Goal: Information Seeking & Learning: Learn about a topic

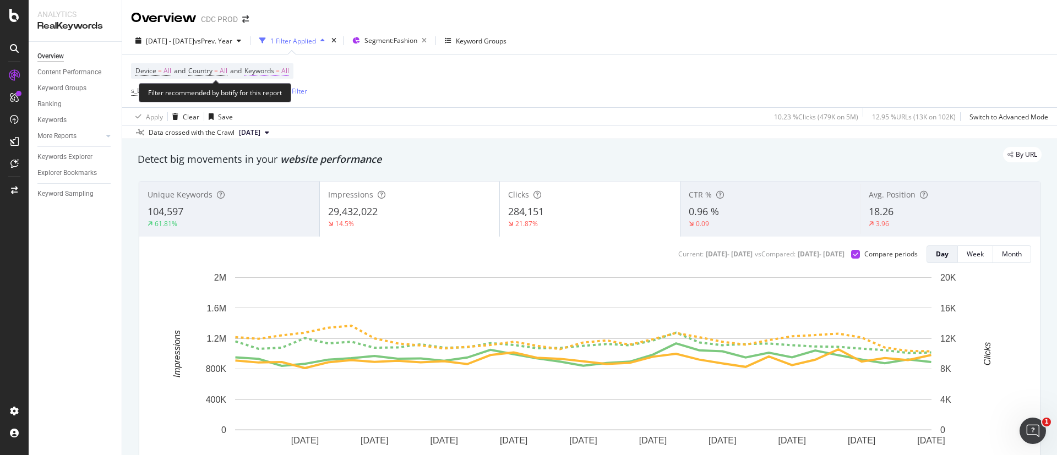
click at [264, 73] on span "Keywords" at bounding box center [259, 70] width 30 height 9
click at [279, 95] on icon "button" at bounding box center [279, 97] width 4 height 7
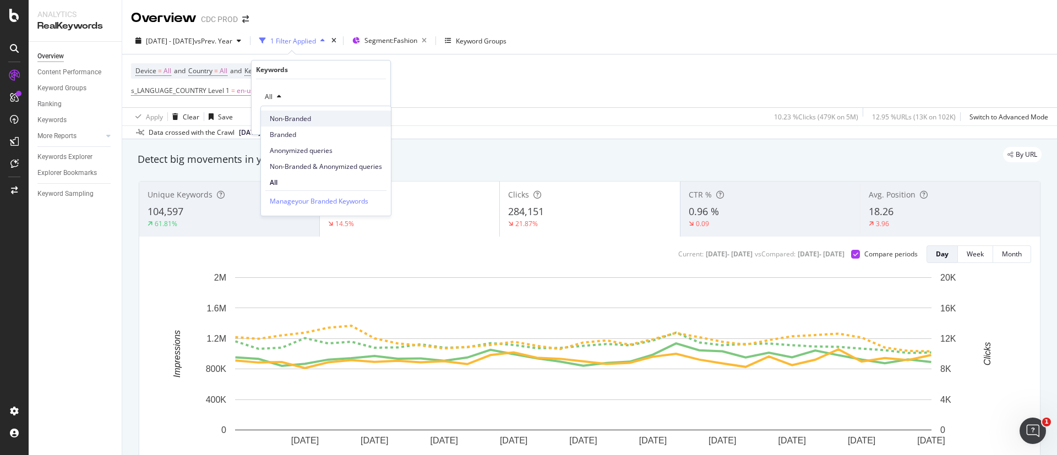
click at [284, 117] on span "Non-Branded" at bounding box center [326, 119] width 112 height 10
click at [368, 123] on div "Apply" at bounding box center [373, 120] width 17 height 9
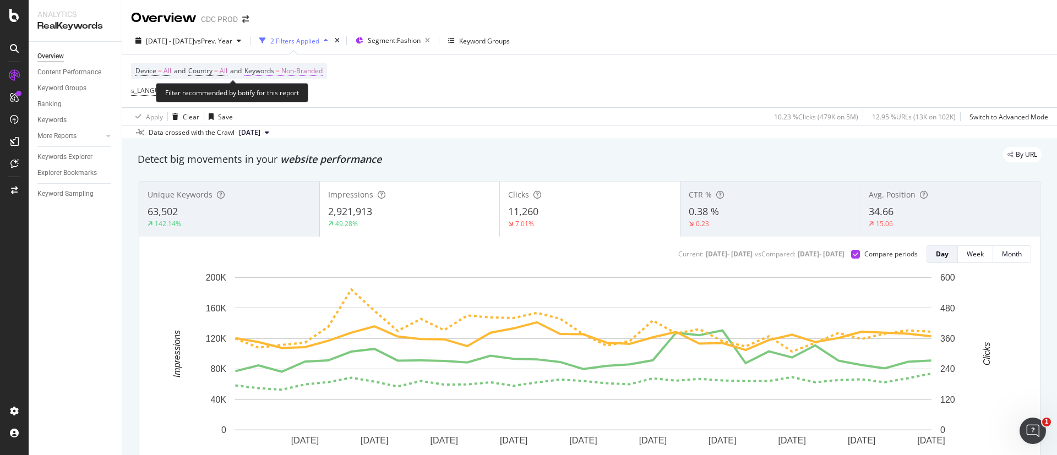
click at [314, 74] on span "Non-Branded" at bounding box center [301, 70] width 41 height 15
click at [314, 95] on icon "button" at bounding box center [313, 97] width 4 height 7
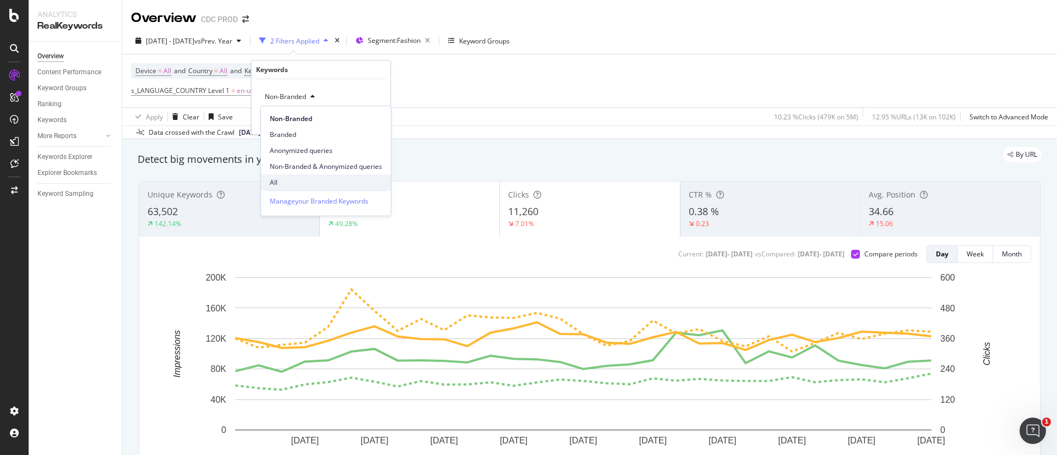
click at [303, 177] on div "All" at bounding box center [326, 183] width 130 height 16
click at [374, 115] on button "Apply" at bounding box center [366, 120] width 32 height 11
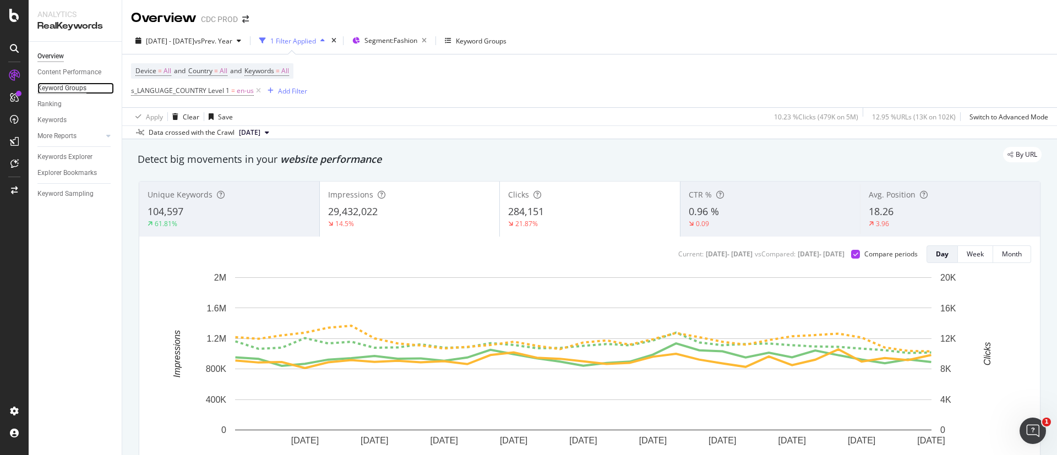
click at [69, 84] on div "Keyword Groups" at bounding box center [61, 89] width 49 height 12
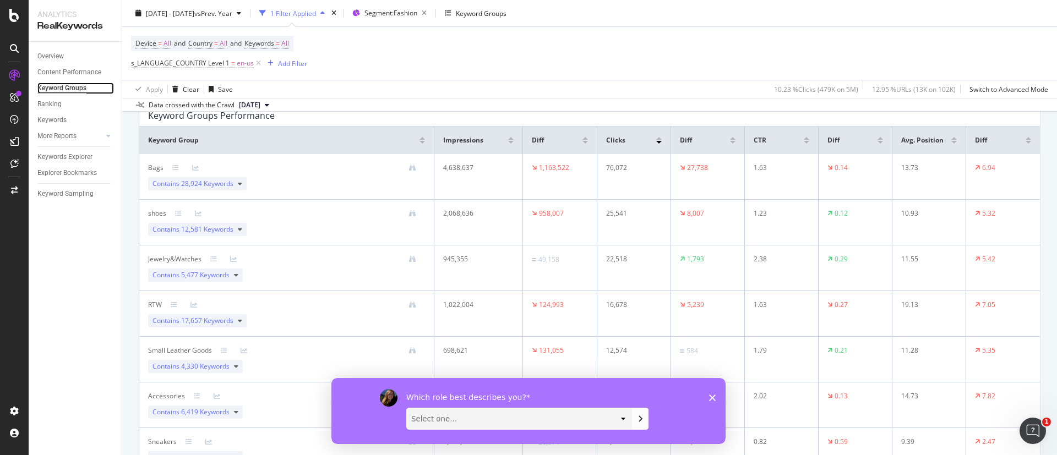
scroll to position [47, 0]
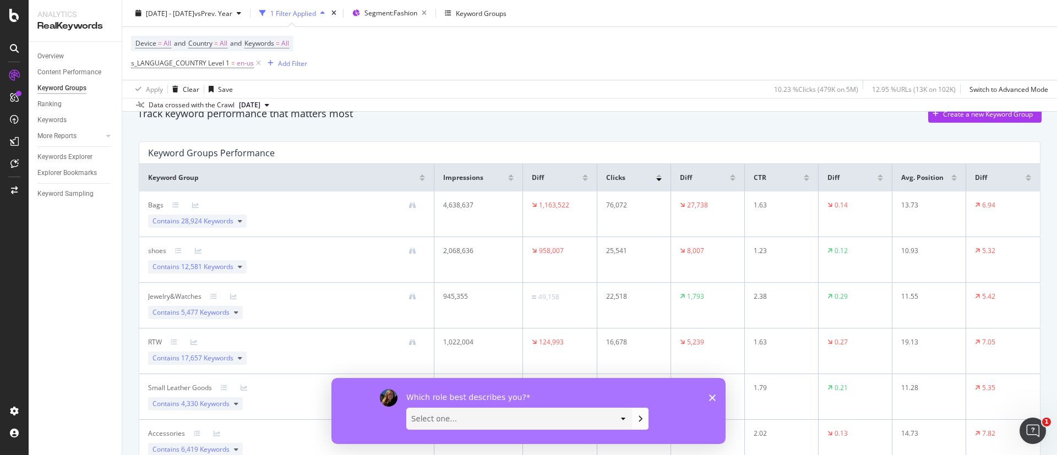
click at [715, 399] on polygon "Fermer l'enquête" at bounding box center [712, 397] width 7 height 7
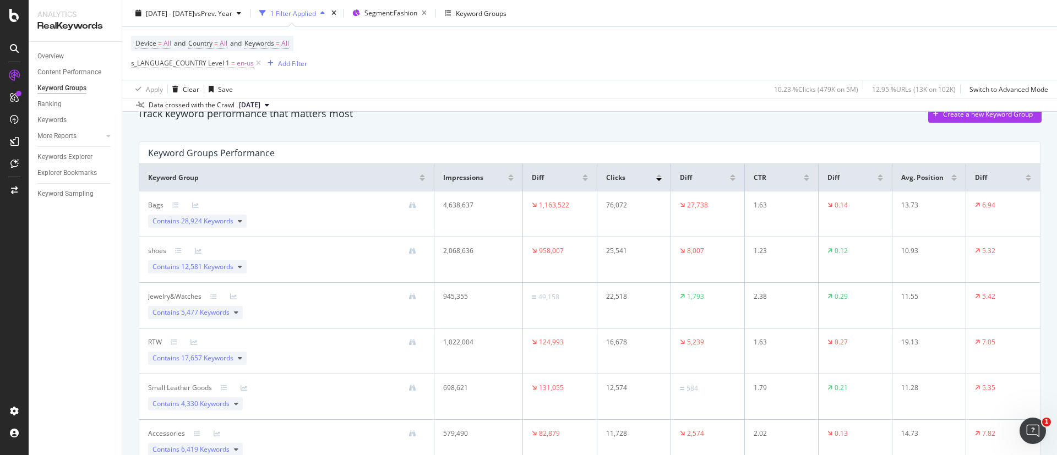
click at [537, 178] on span "Diff" at bounding box center [538, 178] width 12 height 10
click at [583, 177] on div at bounding box center [586, 178] width 6 height 7
click at [583, 178] on div at bounding box center [586, 179] width 6 height 3
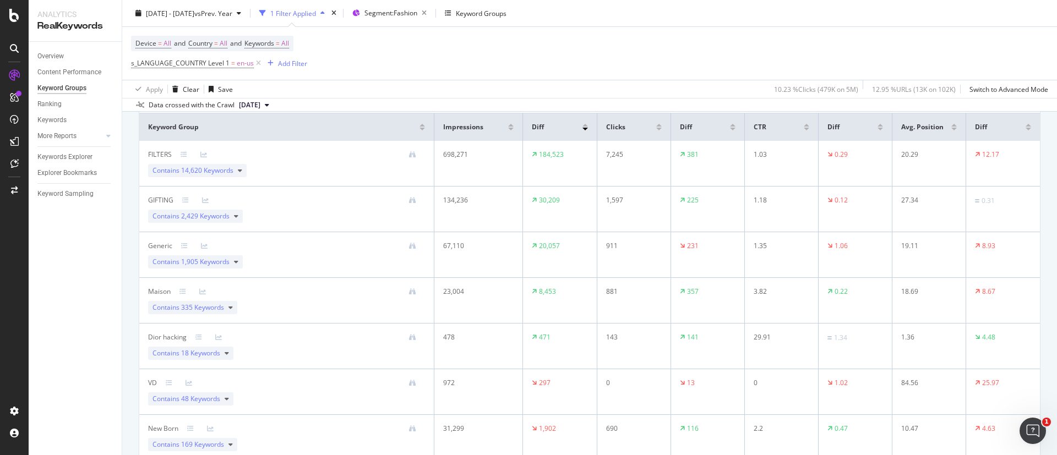
scroll to position [48, 0]
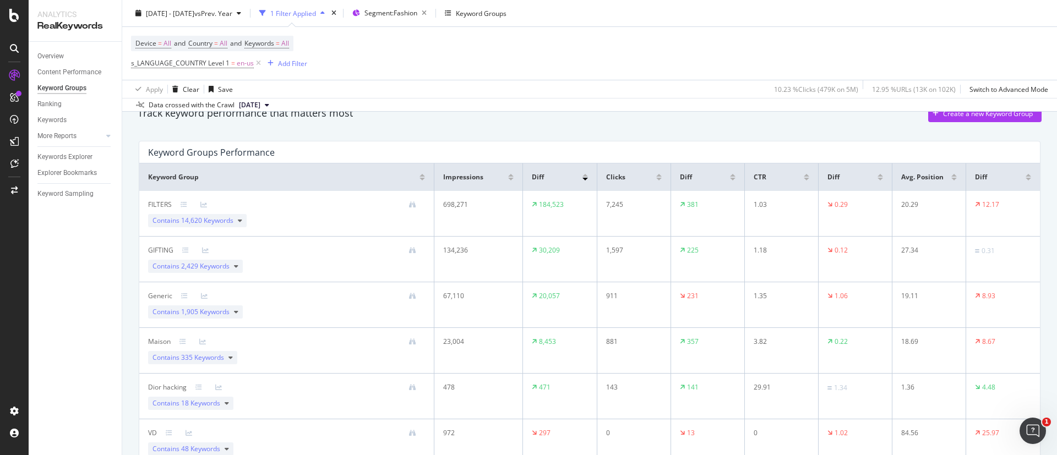
click at [583, 175] on div at bounding box center [586, 175] width 6 height 3
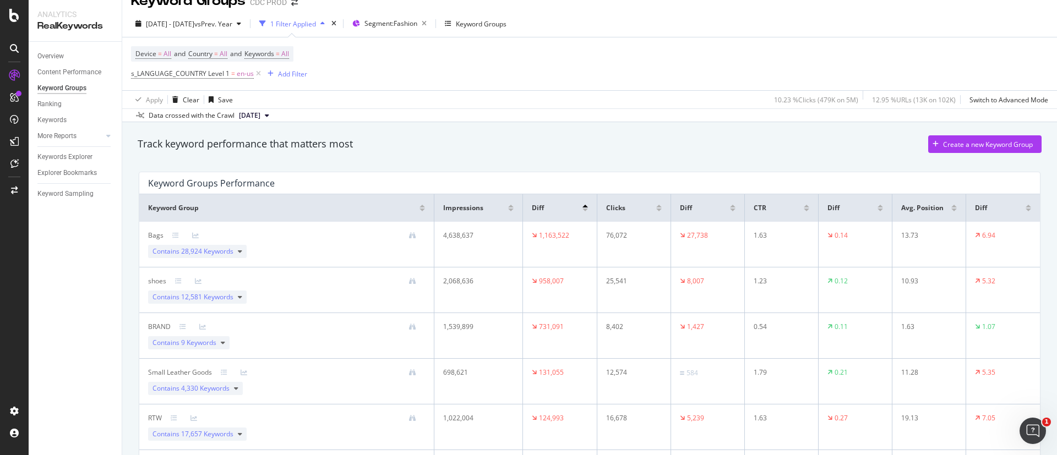
scroll to position [0, 0]
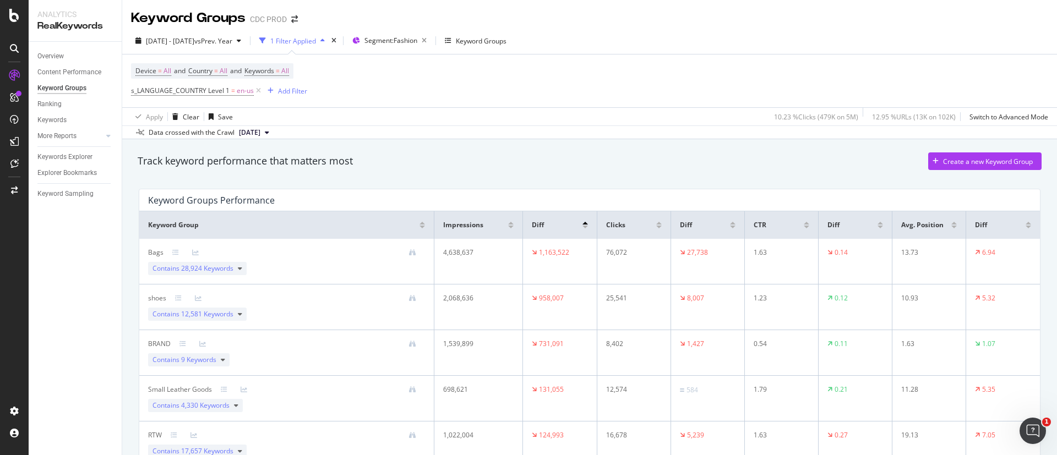
click at [583, 224] on div at bounding box center [586, 223] width 6 height 3
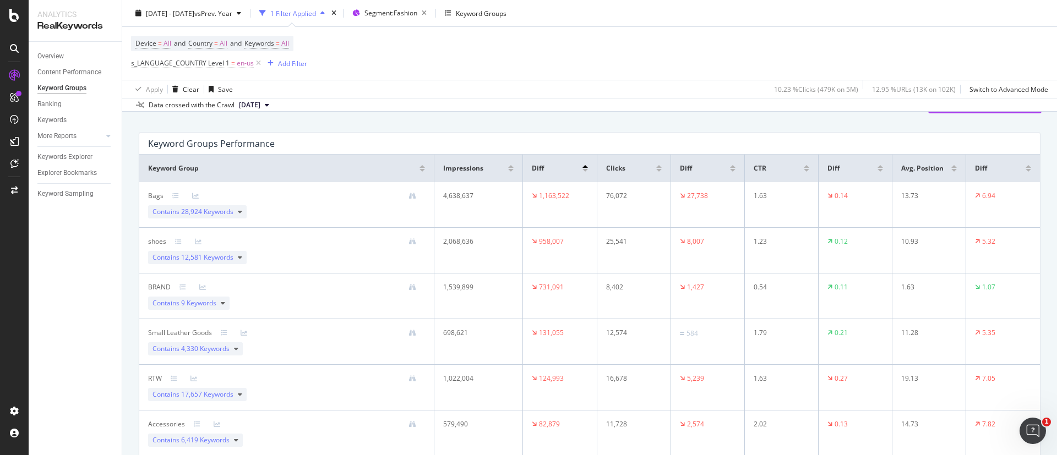
scroll to position [83, 0]
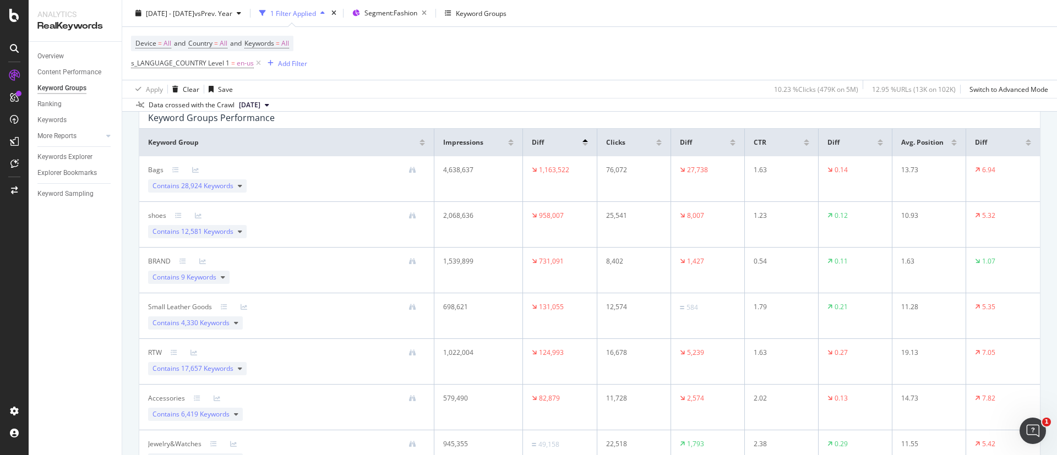
click at [583, 145] on div at bounding box center [586, 144] width 6 height 3
